Goal: Task Accomplishment & Management: Complete application form

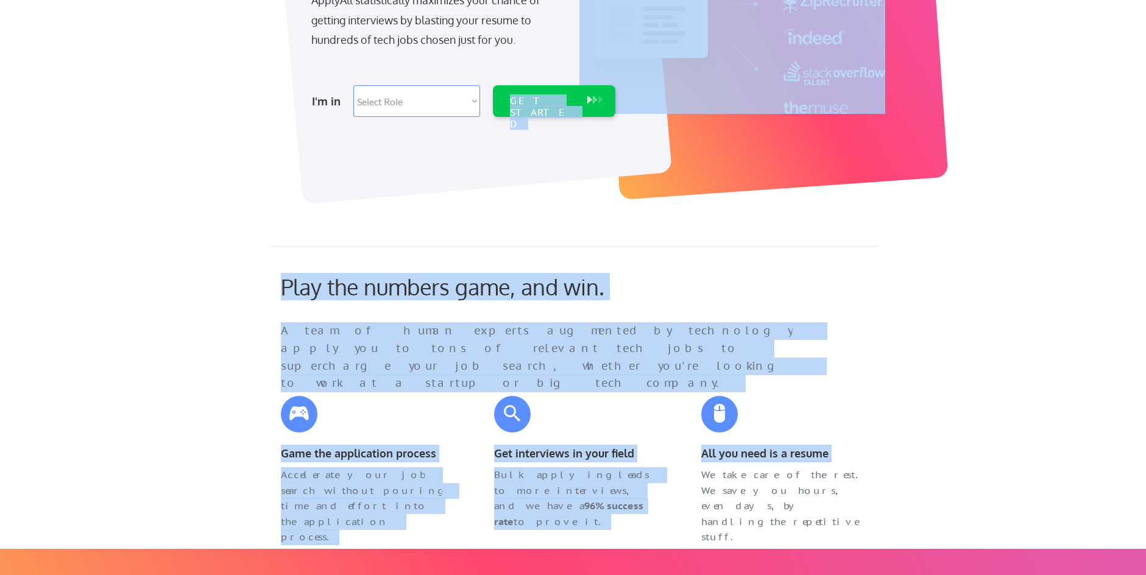
scroll to position [37, 0]
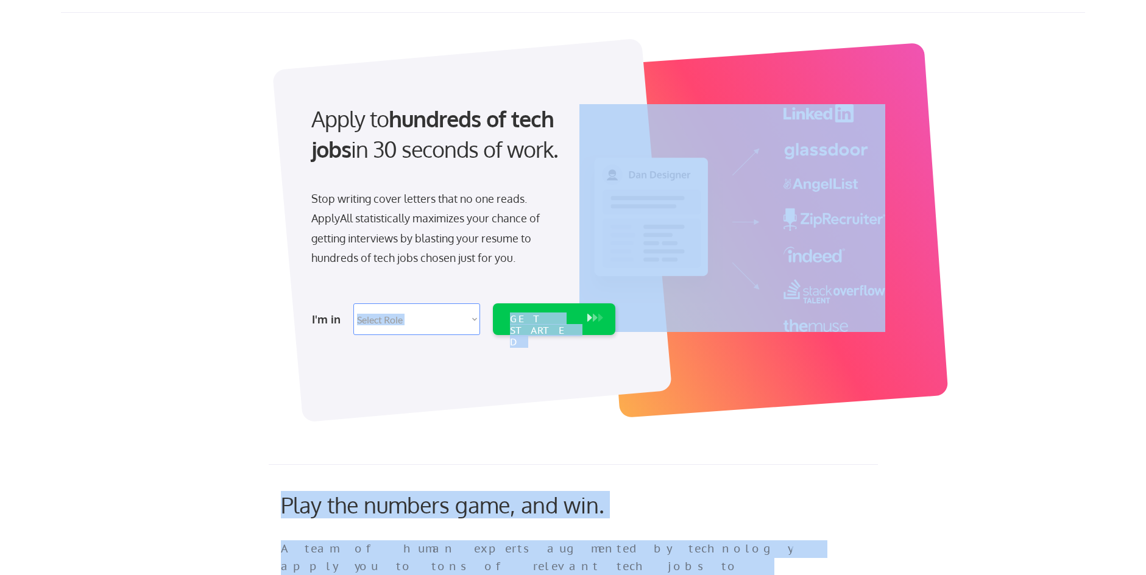
drag, startPoint x: 147, startPoint y: 557, endPoint x: 477, endPoint y: 317, distance: 408.4
click at [471, 321] on select "Select Role Software Engineering Product Management Customer Success Sales UI/U…" at bounding box center [416, 320] width 127 height 32
select select ""sales0""
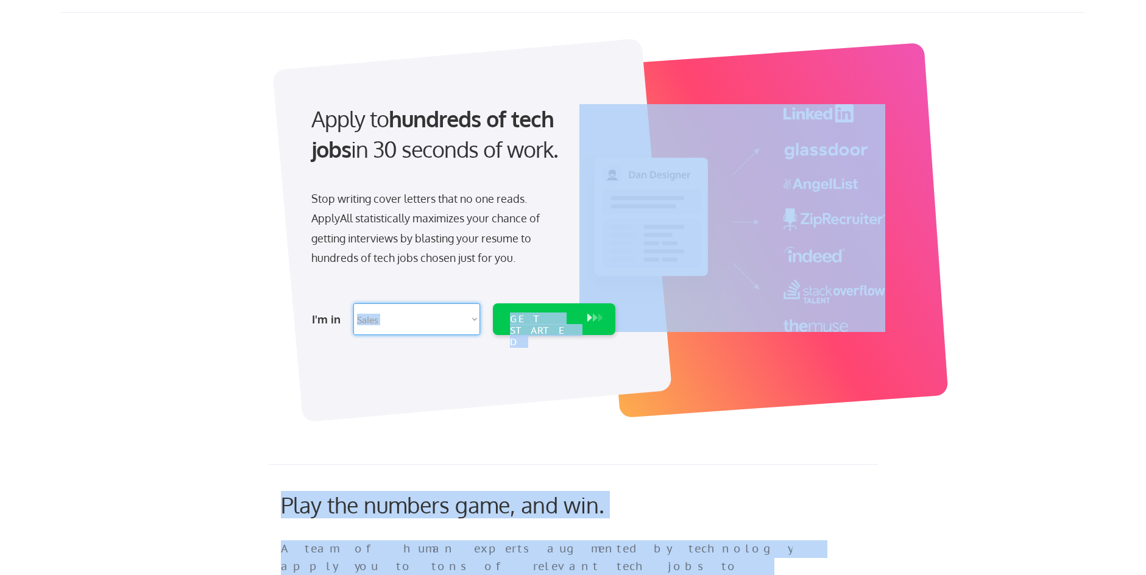
click at [353, 304] on select "Select Role Software Engineering Product Management Customer Success Sales UI/U…" at bounding box center [416, 320] width 127 height 32
select select ""sales0""
click at [548, 318] on div "GET STARTED" at bounding box center [542, 330] width 65 height 35
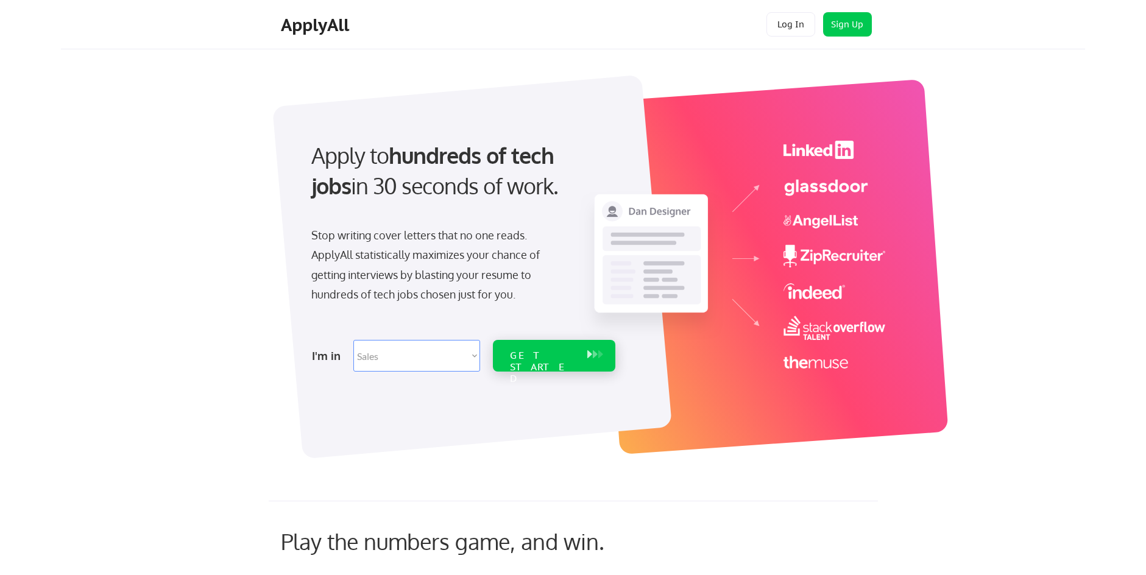
select select ""sales0""
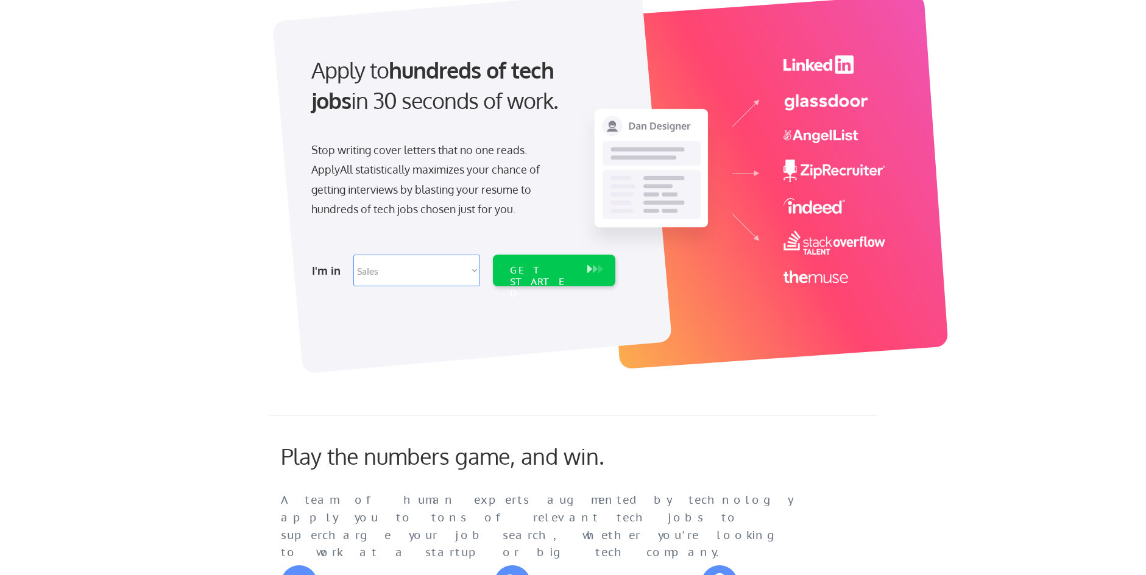
scroll to position [37, 0]
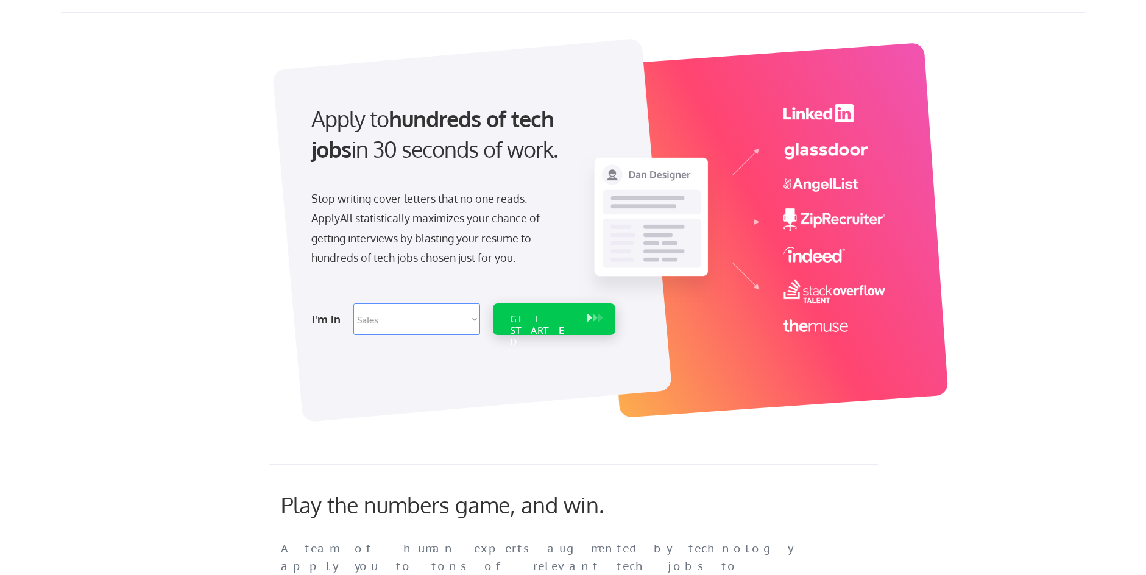
click at [516, 314] on div "GET STARTED" at bounding box center [542, 330] width 65 height 35
click at [524, 313] on div "GET STARTED" at bounding box center [542, 330] width 65 height 35
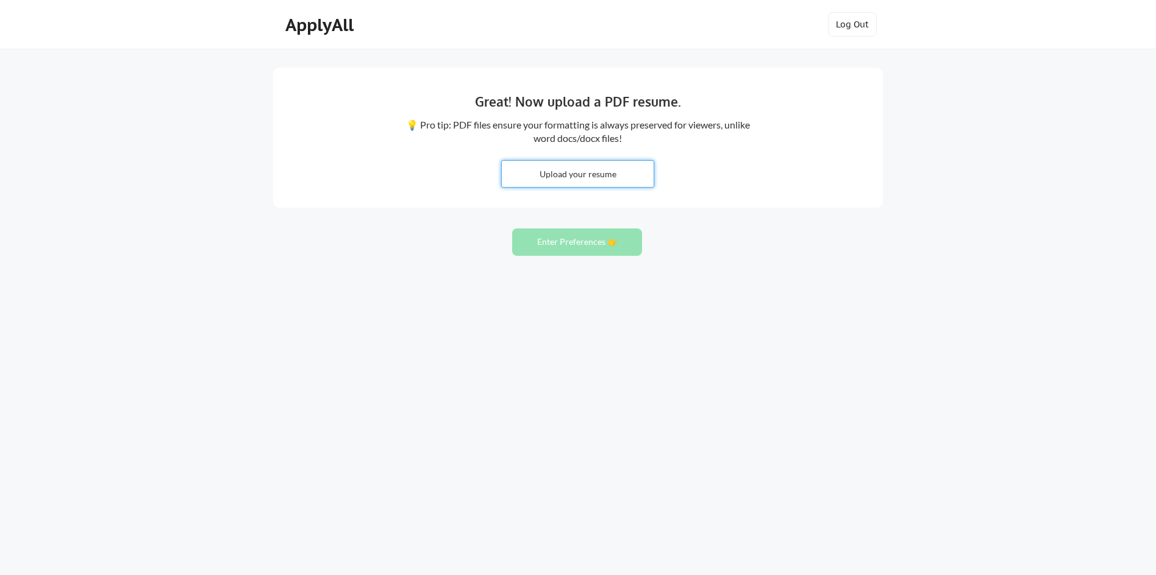
click at [593, 176] on input "file" at bounding box center [578, 174] width 152 height 26
type input "C:\fakepath\[PERSON_NAME] resume rev1 09042025.pdf"
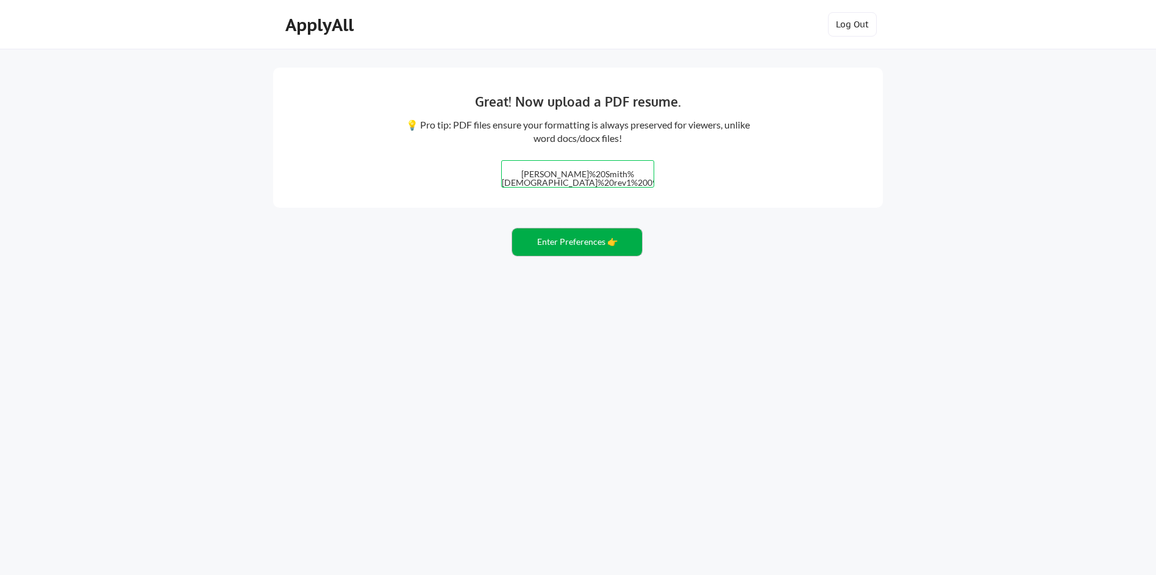
drag, startPoint x: 544, startPoint y: 240, endPoint x: 574, endPoint y: 242, distance: 30.6
click at [574, 242] on button "Enter Preferences 👉" at bounding box center [577, 242] width 130 height 27
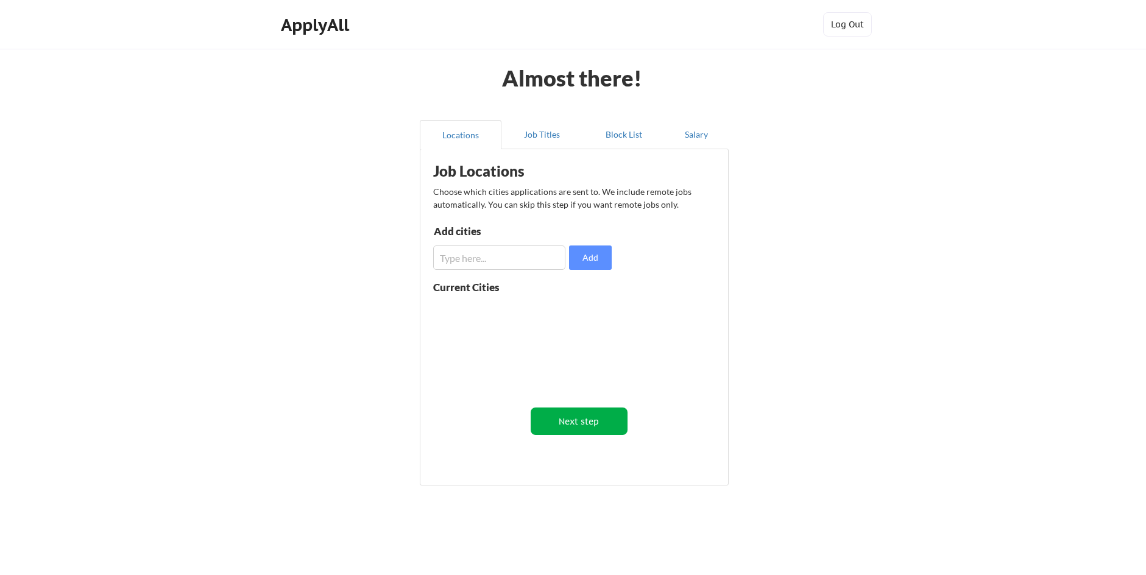
click at [573, 422] on button "Next step" at bounding box center [579, 421] width 97 height 27
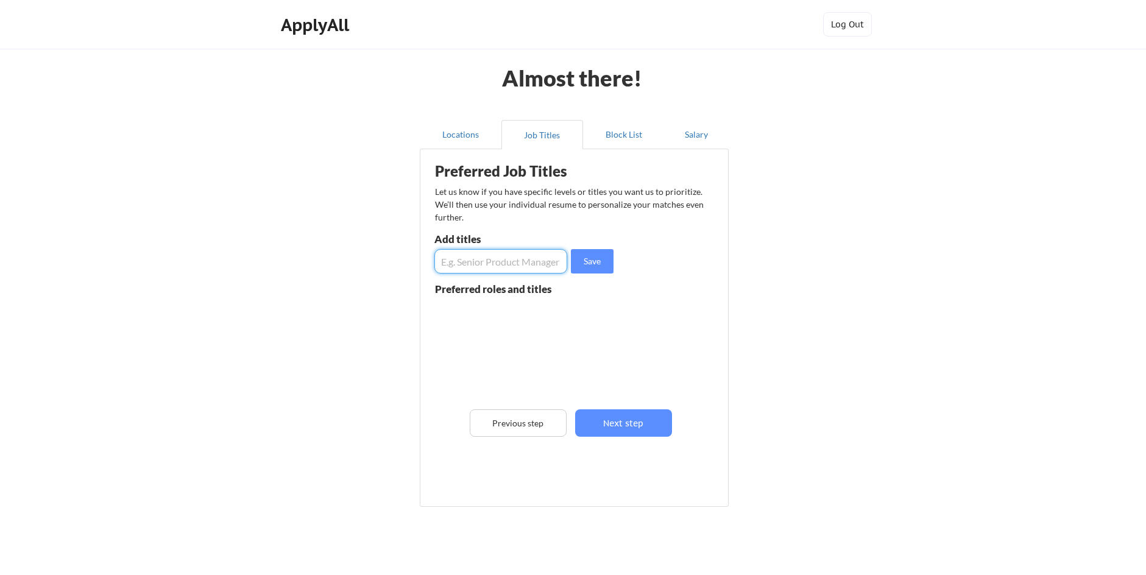
click at [477, 259] on input "input" at bounding box center [501, 261] width 133 height 24
drag, startPoint x: 500, startPoint y: 267, endPoint x: 603, endPoint y: 289, distance: 105.3
click at [603, 289] on div "Preferred Job Titles Let us know if you have specific levels or titles you want…" at bounding box center [577, 324] width 300 height 339
type input "VP Sales, Senior VP Sales, Global Sales Director"
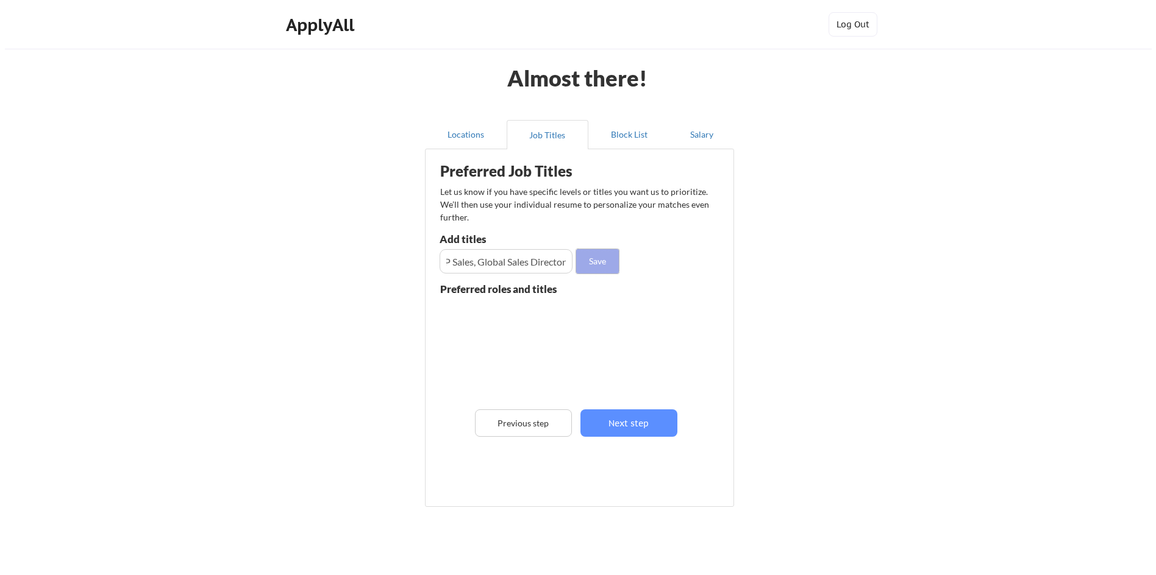
scroll to position [0, 0]
click at [594, 260] on button "Save" at bounding box center [592, 261] width 43 height 24
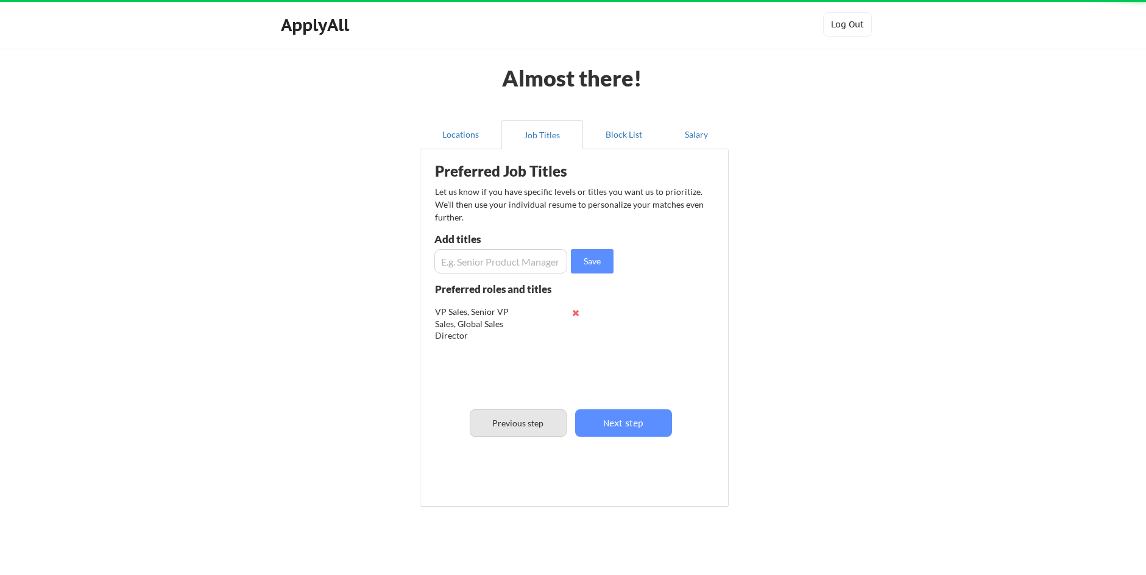
click at [499, 430] on button "Previous step" at bounding box center [518, 423] width 97 height 27
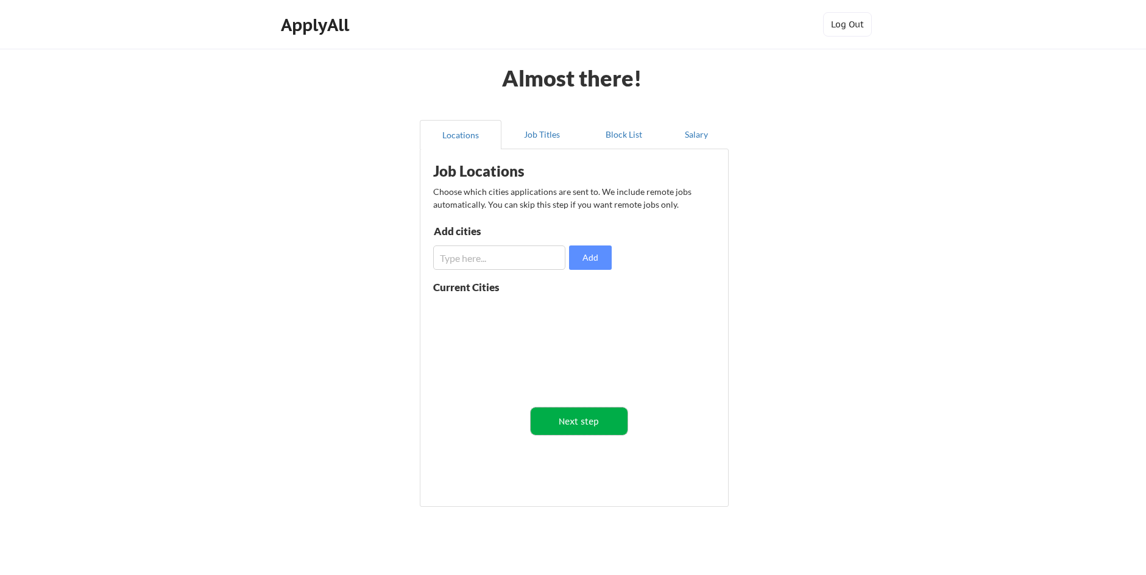
click at [592, 414] on button "Next step" at bounding box center [579, 421] width 97 height 27
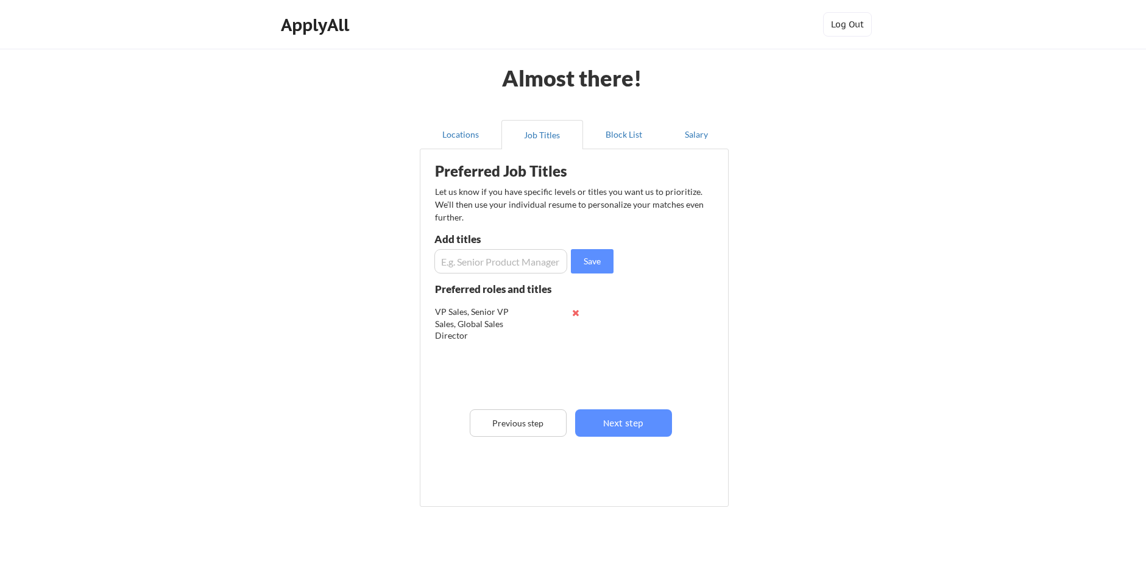
click at [577, 314] on button at bounding box center [576, 312] width 9 height 9
click at [468, 260] on input "input" at bounding box center [501, 261] width 133 height 24
type input "VP Sales"
click at [597, 261] on button "Save" at bounding box center [592, 261] width 43 height 24
click at [481, 261] on input "input" at bounding box center [501, 261] width 133 height 24
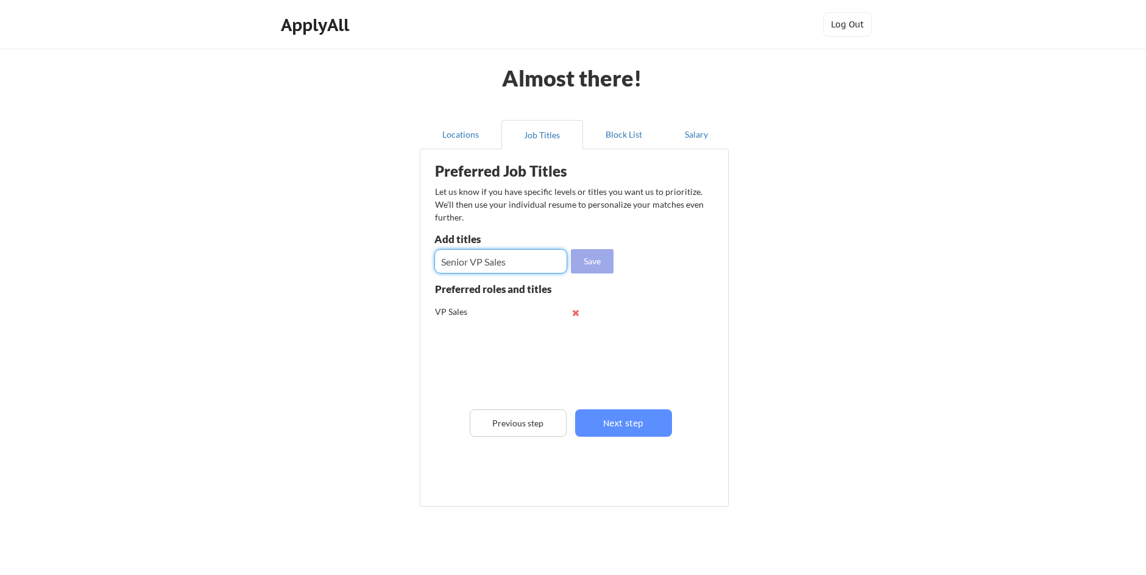
type input "Senior VP Sales"
drag, startPoint x: 605, startPoint y: 261, endPoint x: 598, endPoint y: 260, distance: 6.8
click at [598, 260] on button "Save" at bounding box center [592, 261] width 43 height 24
click at [571, 249] on button "Save" at bounding box center [592, 261] width 43 height 24
click at [577, 362] on button at bounding box center [576, 361] width 9 height 9
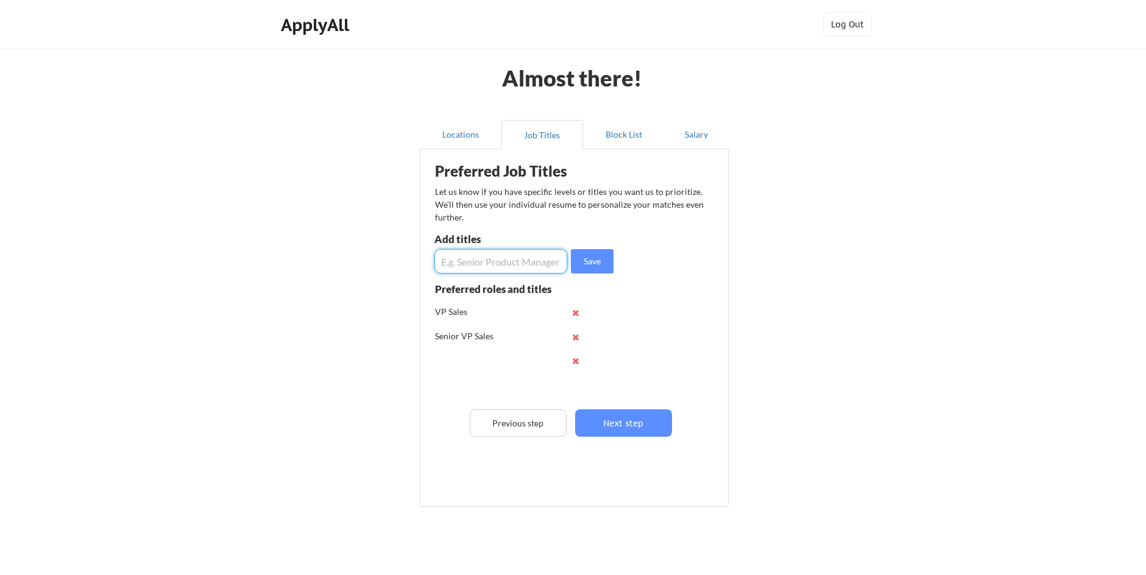
click at [466, 261] on input "input" at bounding box center [501, 261] width 133 height 24
type input "Global Director of Sales"
click at [603, 264] on button "Save" at bounding box center [592, 261] width 43 height 24
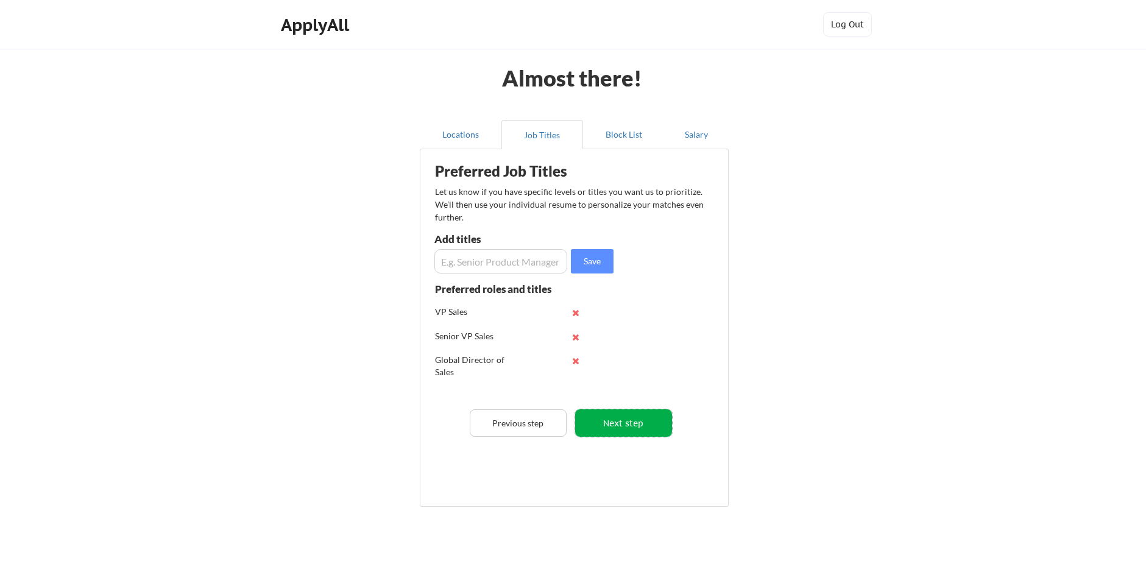
click at [600, 424] on button "Next step" at bounding box center [623, 423] width 97 height 27
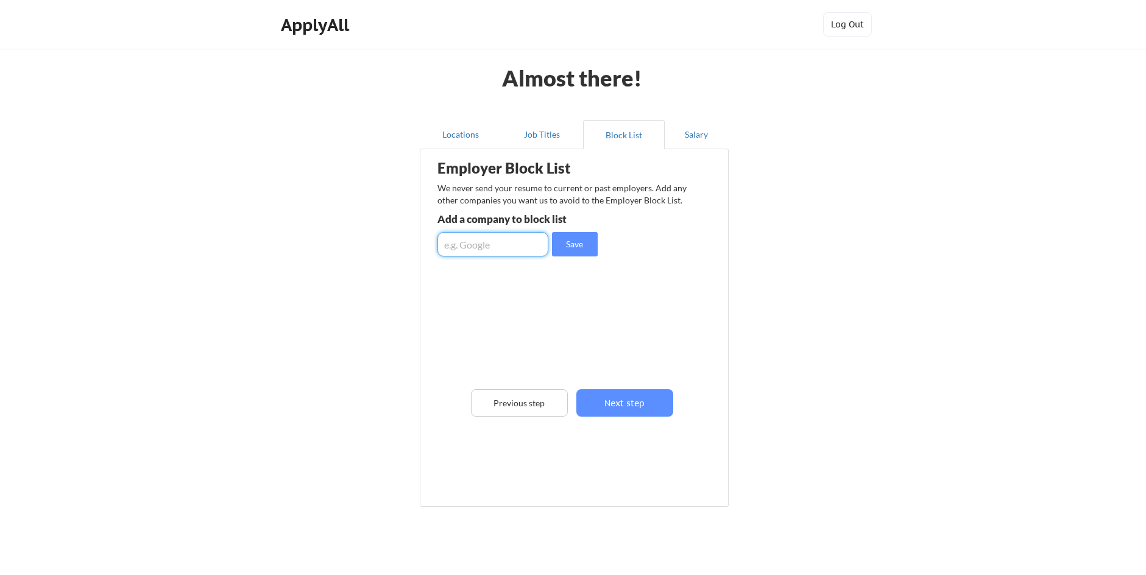
click at [486, 239] on input "input" at bounding box center [493, 244] width 111 height 24
type input "E"
click at [609, 405] on button "Next step" at bounding box center [625, 402] width 97 height 27
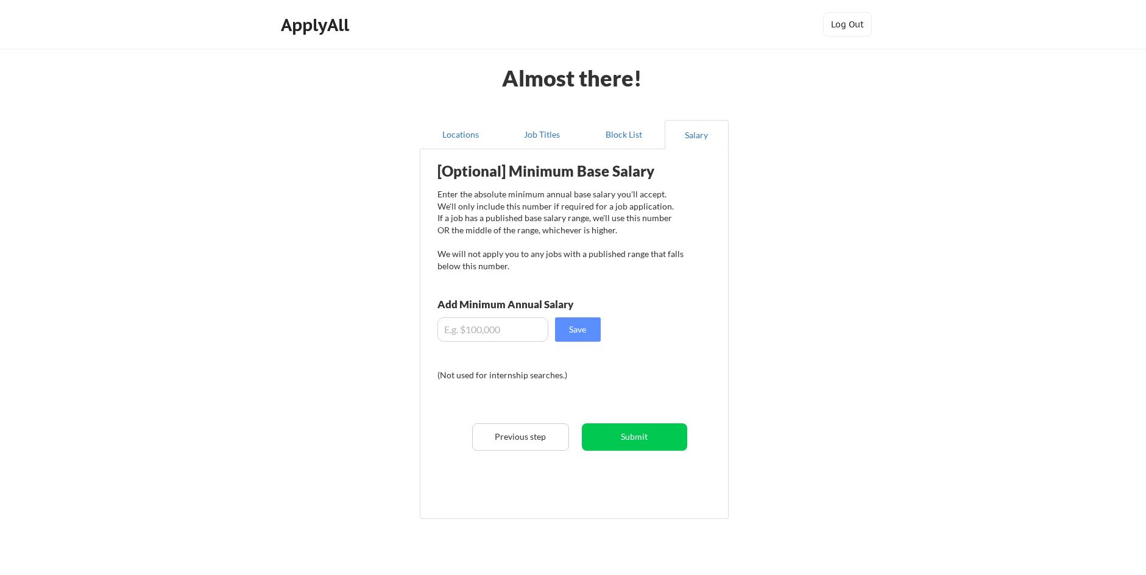
click at [511, 331] on input "input" at bounding box center [493, 330] width 111 height 24
type input "$200,000"
click at [586, 328] on button "Save" at bounding box center [578, 330] width 46 height 24
click at [615, 443] on button "Submit" at bounding box center [634, 437] width 105 height 27
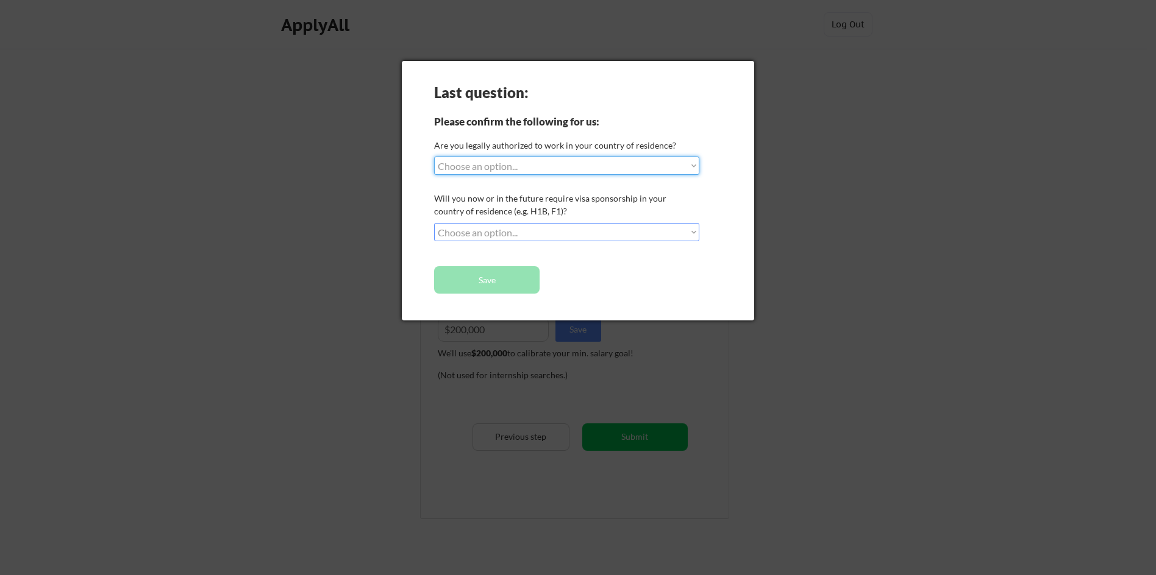
click at [694, 163] on select "Choose an option... Yes, I am a US Citizen Yes, I am a Canadian Citizen Yes, I …" at bounding box center [566, 166] width 265 height 18
select select ""yes__i_am_a_us_citizen""
click at [434, 157] on select "Choose an option... Yes, I am a US Citizen Yes, I am a Canadian Citizen Yes, I …" at bounding box center [566, 166] width 265 height 18
click at [694, 233] on select "Choose an option... No, I will not need sponsorship Yes, I will need sponsorship" at bounding box center [566, 232] width 265 height 18
select select ""no__i_will_not_need_sponsorship""
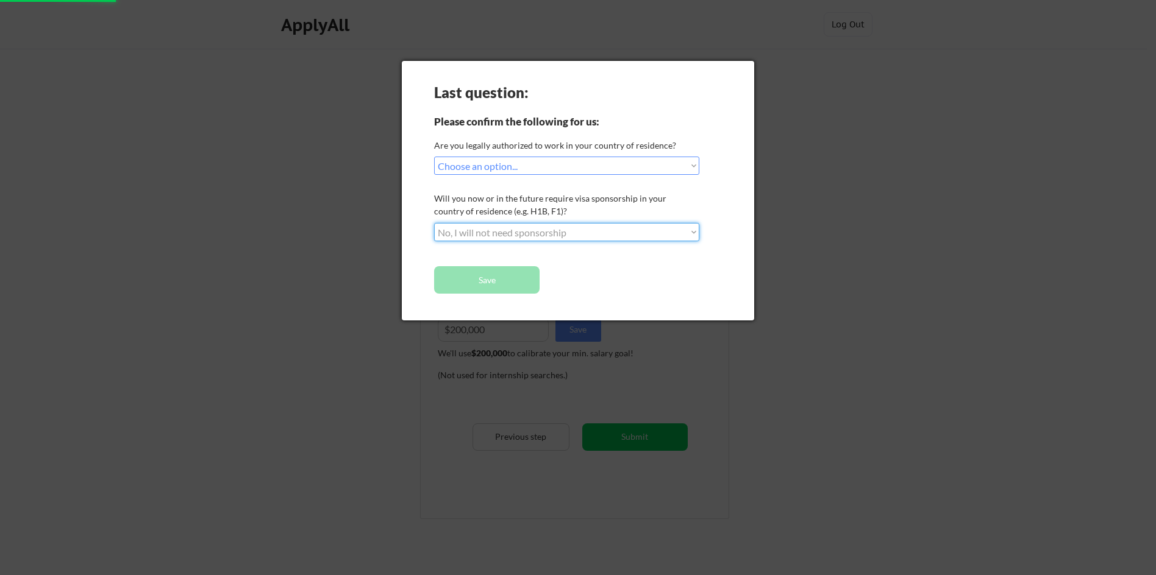
click at [434, 223] on select "Choose an option... No, I will not need sponsorship Yes, I will need sponsorship" at bounding box center [566, 232] width 265 height 18
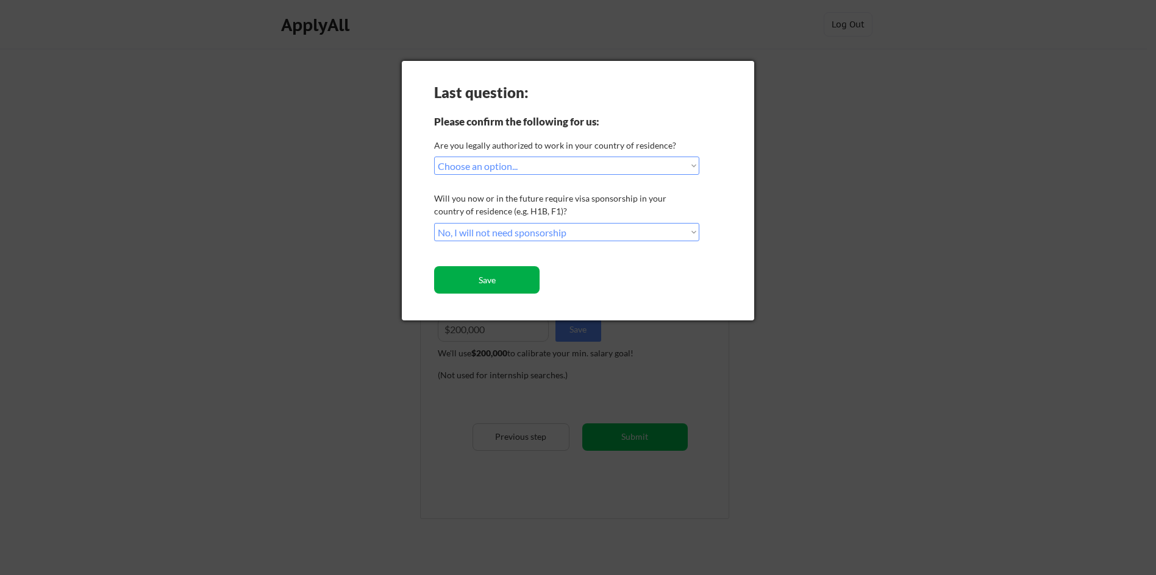
click at [499, 281] on button "Save" at bounding box center [486, 279] width 105 height 27
click at [481, 282] on button "Save" at bounding box center [486, 279] width 105 height 27
click at [491, 274] on button "Save" at bounding box center [486, 279] width 105 height 27
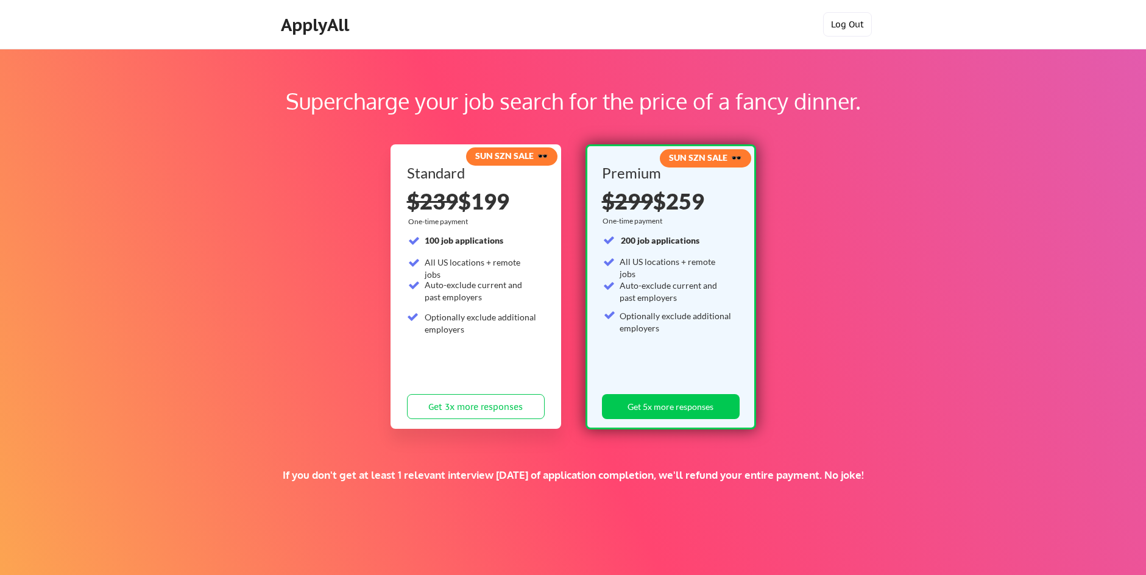
click at [851, 15] on button "Log Out" at bounding box center [847, 24] width 49 height 24
